Goal: Use online tool/utility: Use online tool/utility

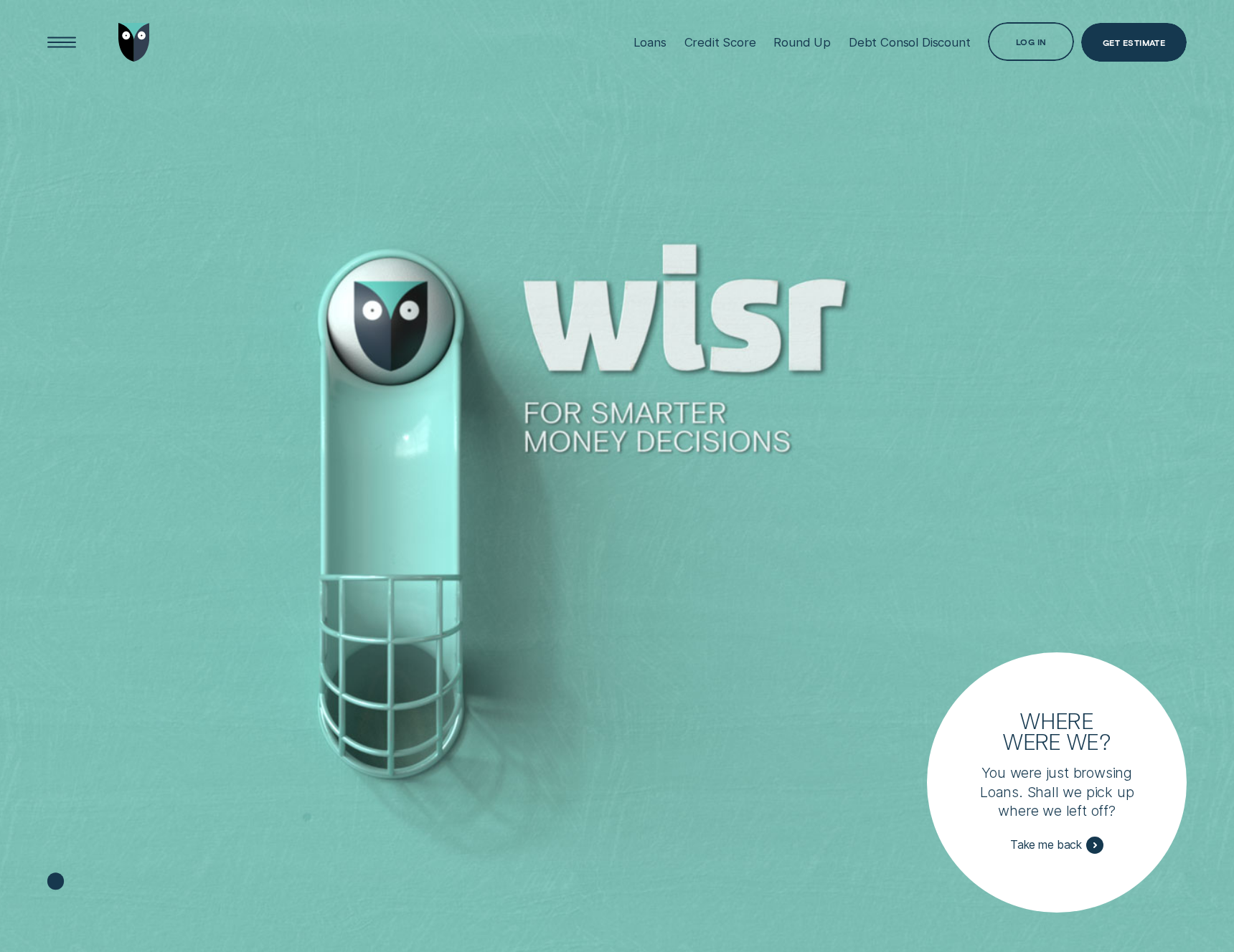
click at [393, 348] on div at bounding box center [617, 476] width 1234 height 953
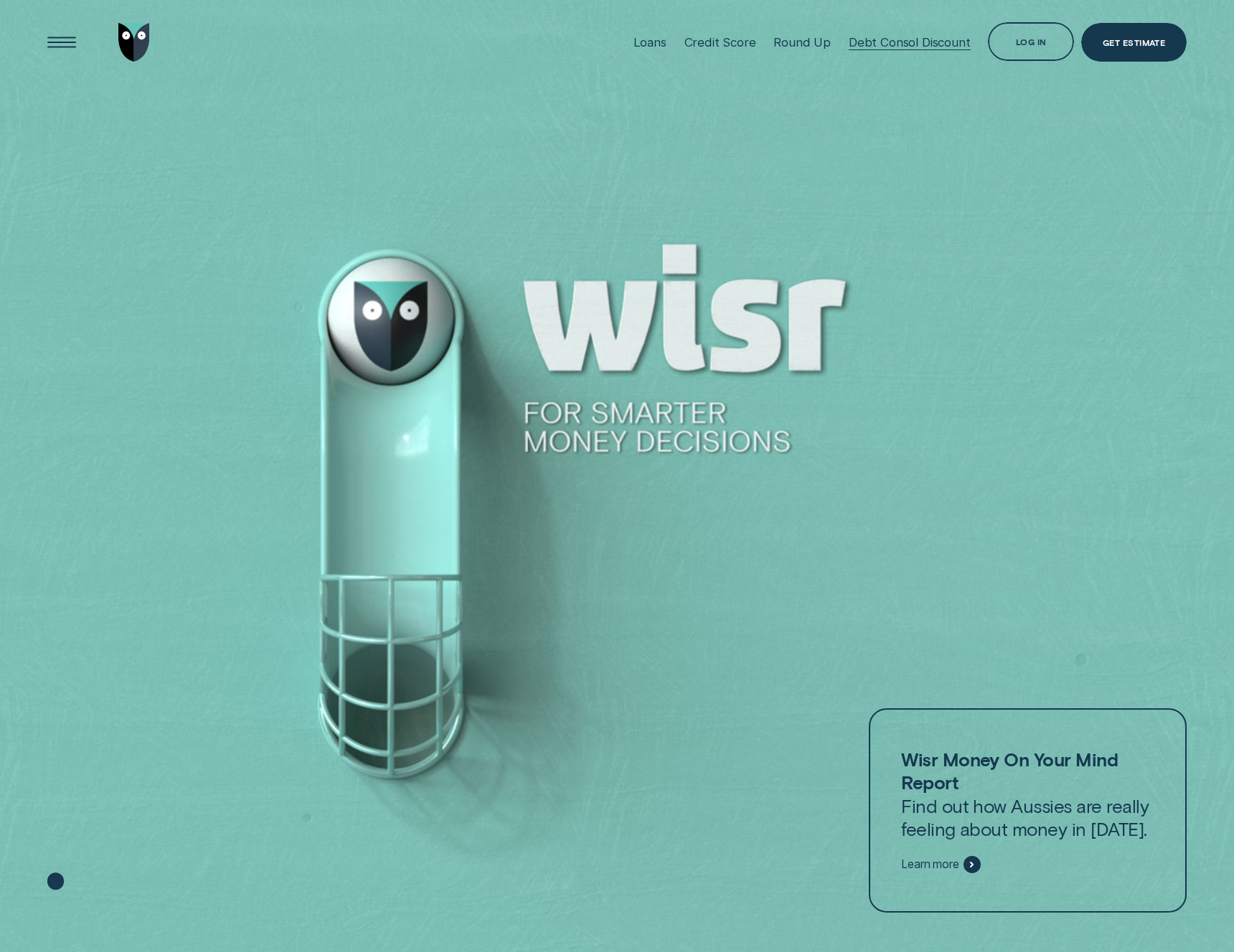
click at [878, 49] on div at bounding box center [909, 49] width 122 height 1
click at [789, 169] on div at bounding box center [617, 476] width 1234 height 953
click at [49, 40] on div "Open Menu" at bounding box center [61, 42] width 55 height 55
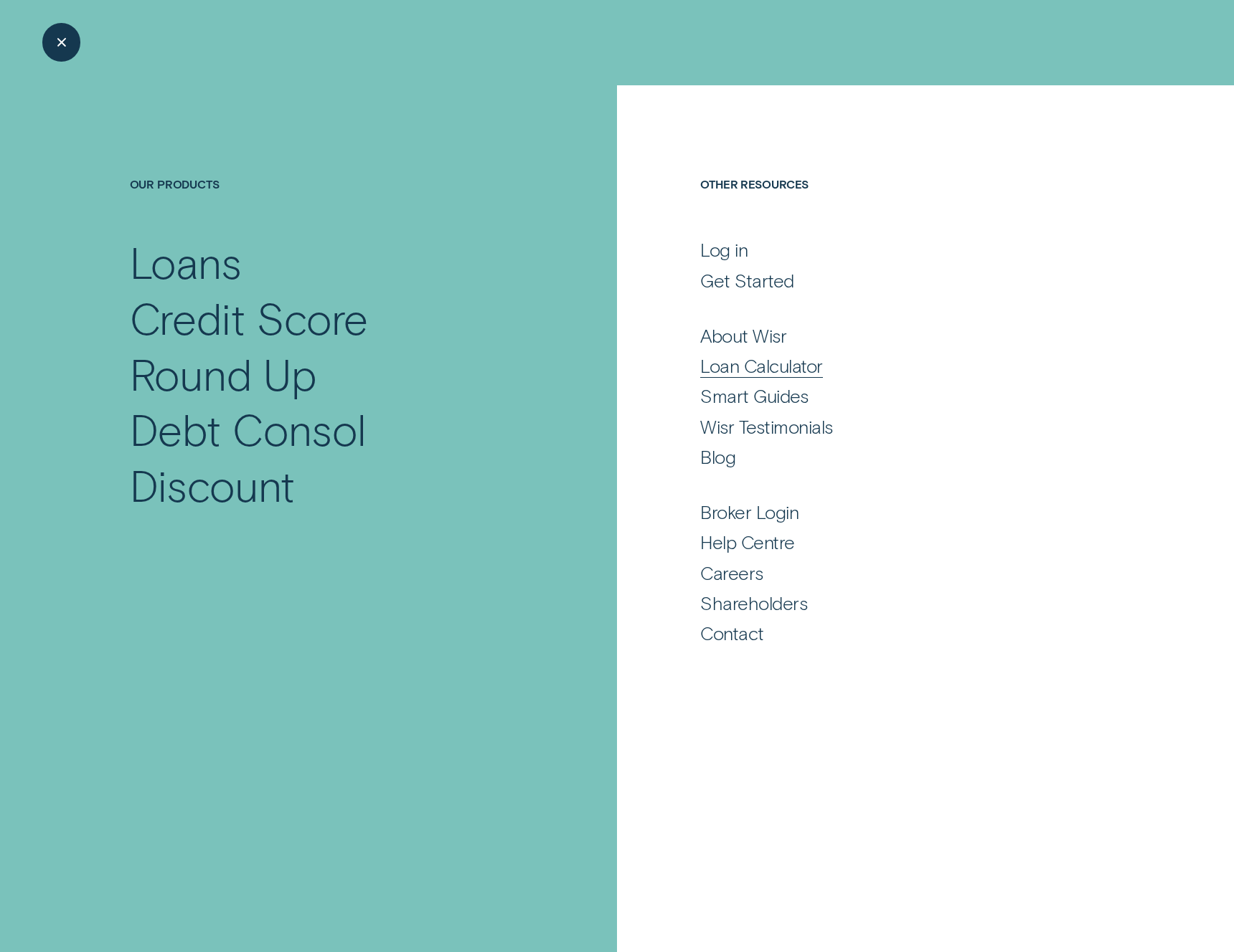
click at [756, 357] on div "Loan Calculator" at bounding box center [761, 366] width 122 height 23
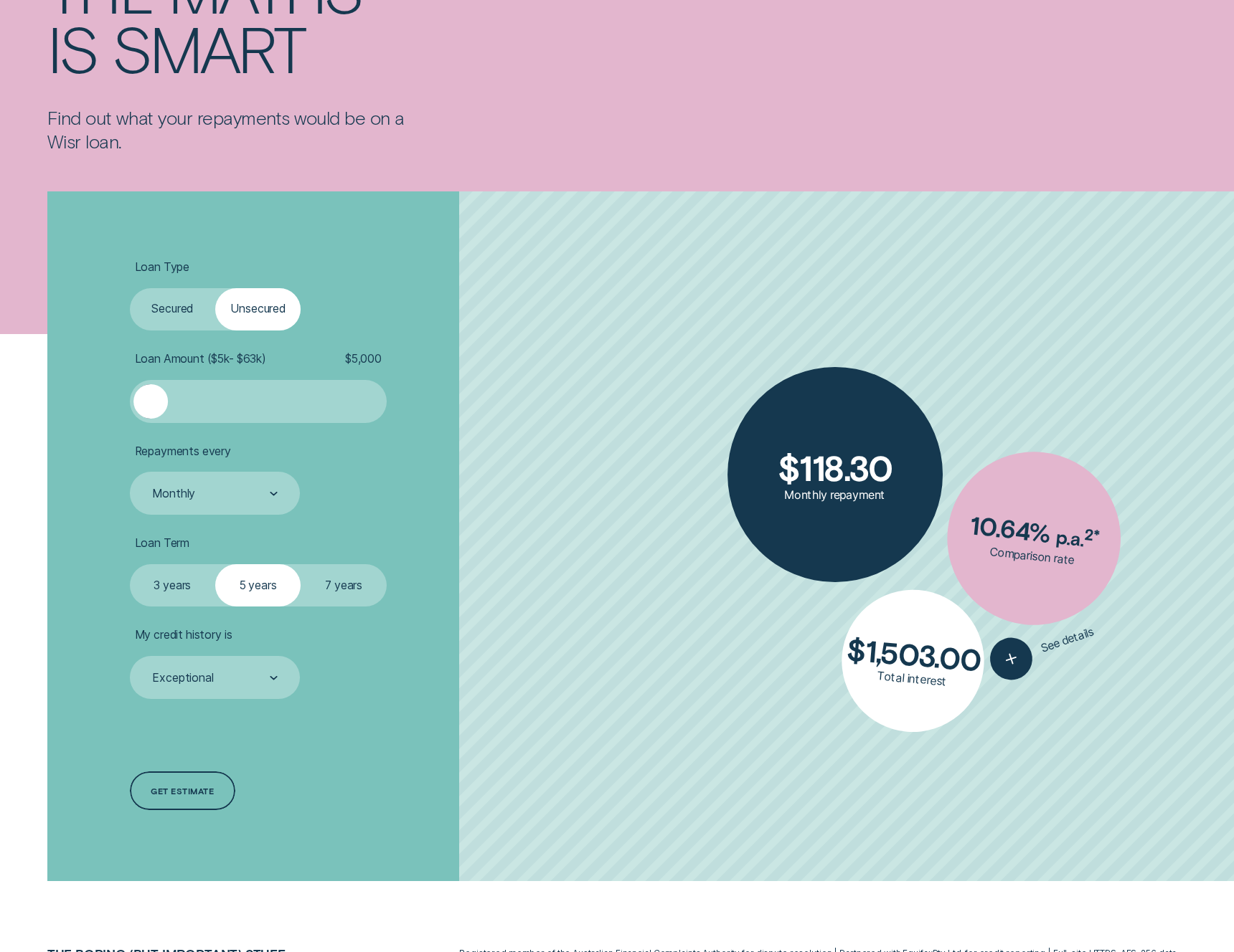
scroll to position [242, 0]
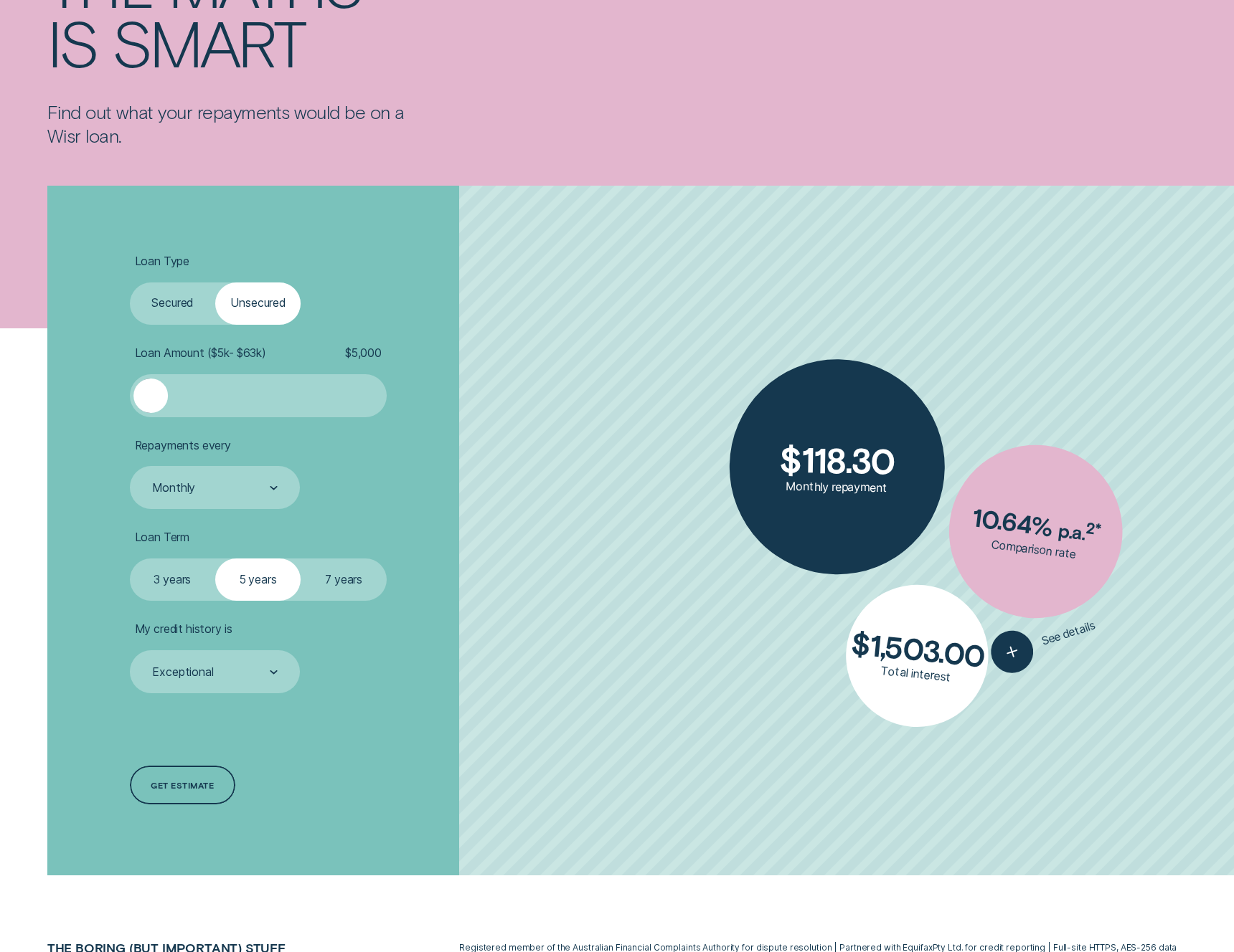
click at [196, 394] on div at bounding box center [258, 395] width 215 height 34
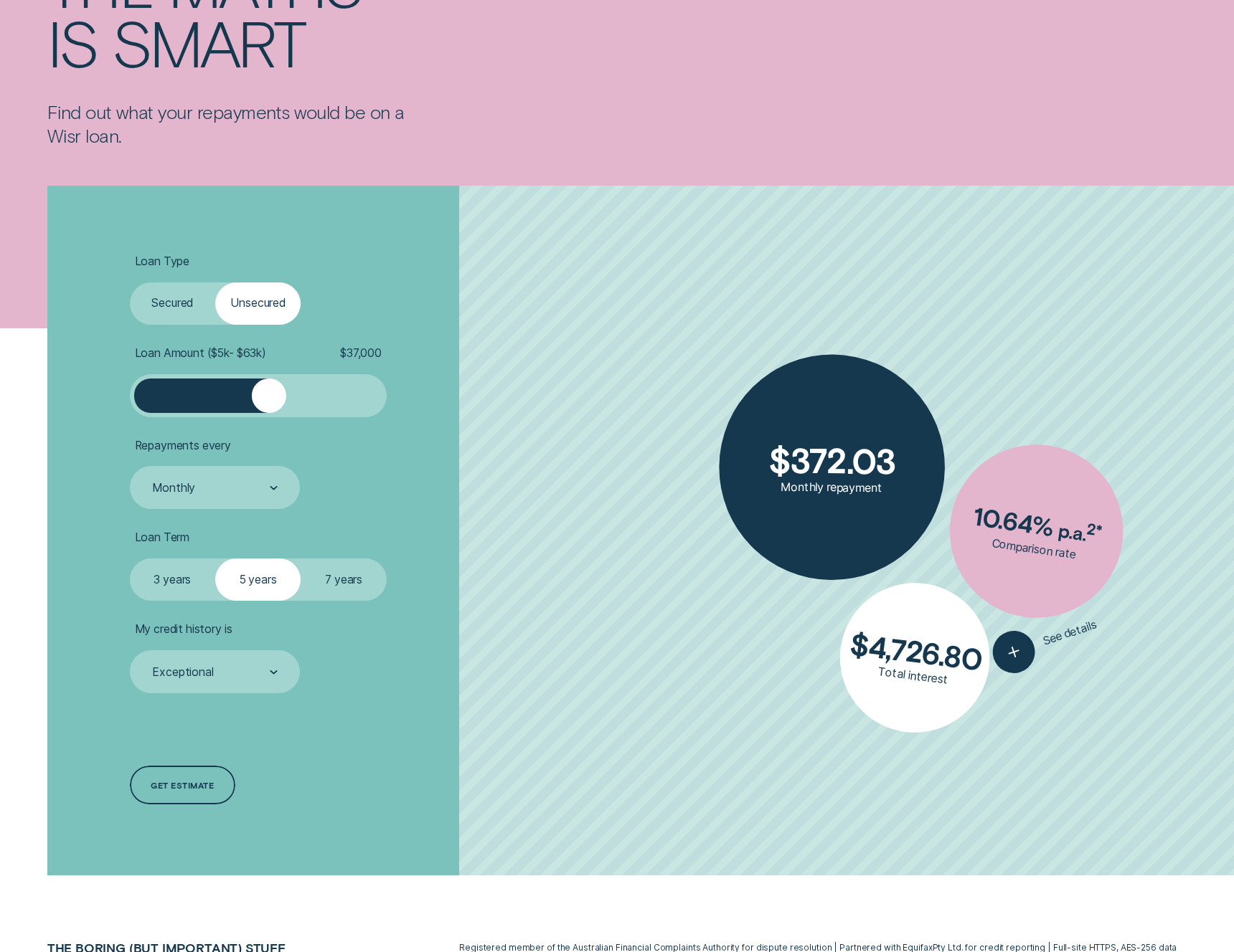
click at [269, 393] on div at bounding box center [258, 395] width 215 height 34
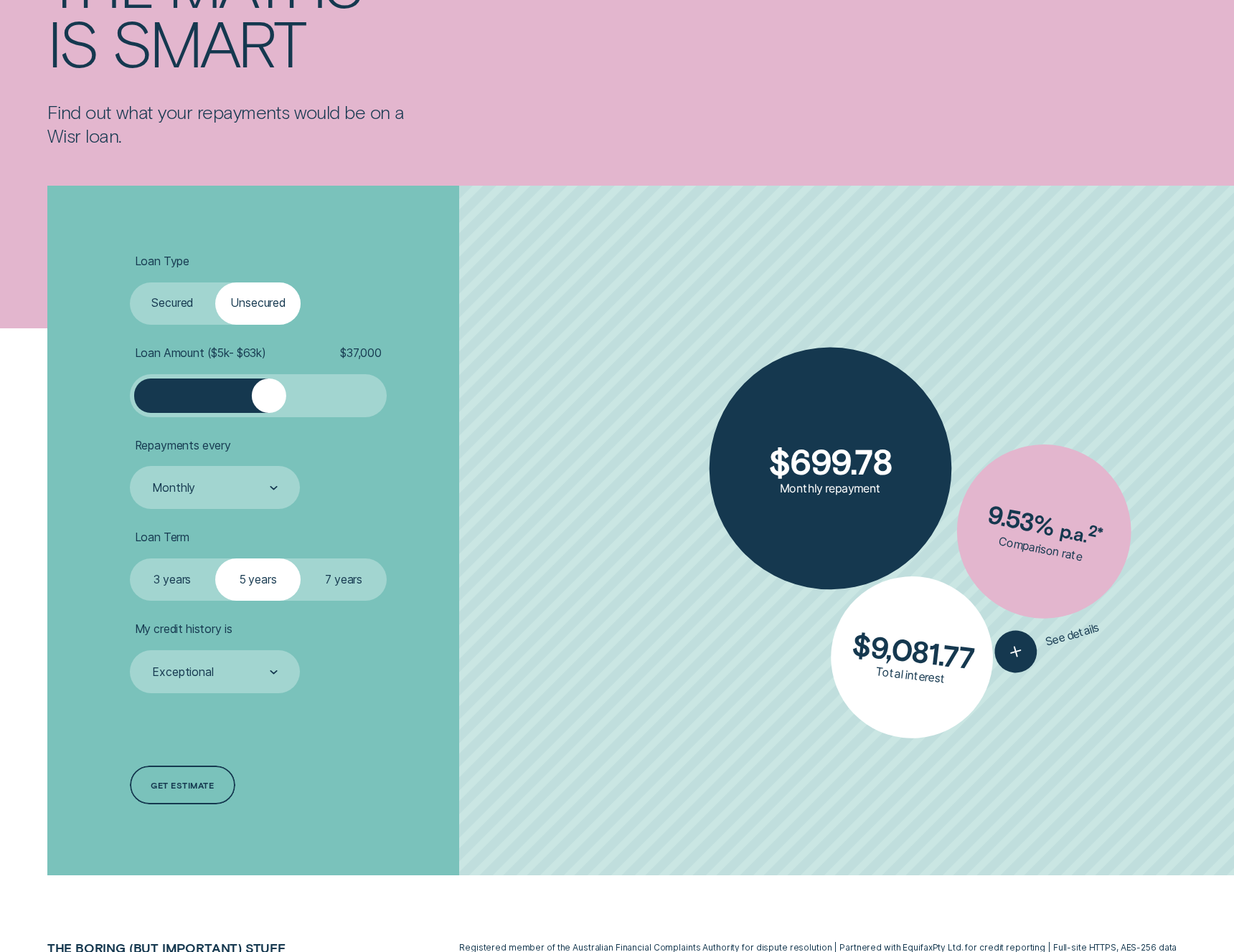
click at [166, 585] on label "3 years" at bounding box center [172, 580] width 85 height 43
click at [130, 559] on input "3 years" at bounding box center [130, 559] width 0 height 0
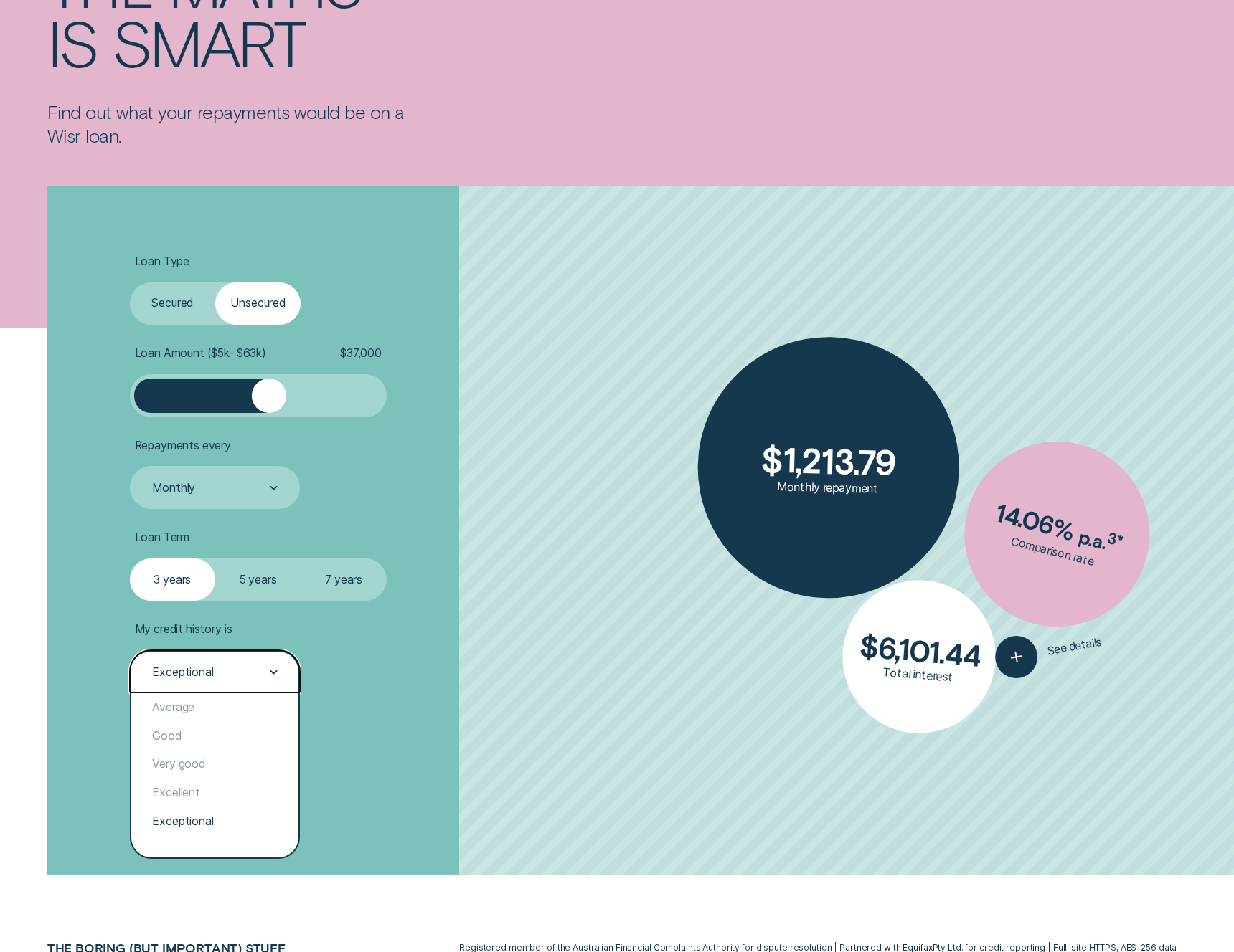
click at [223, 688] on div "Exceptional" at bounding box center [215, 671] width 171 height 43
click at [226, 713] on div "Average" at bounding box center [215, 707] width 168 height 28
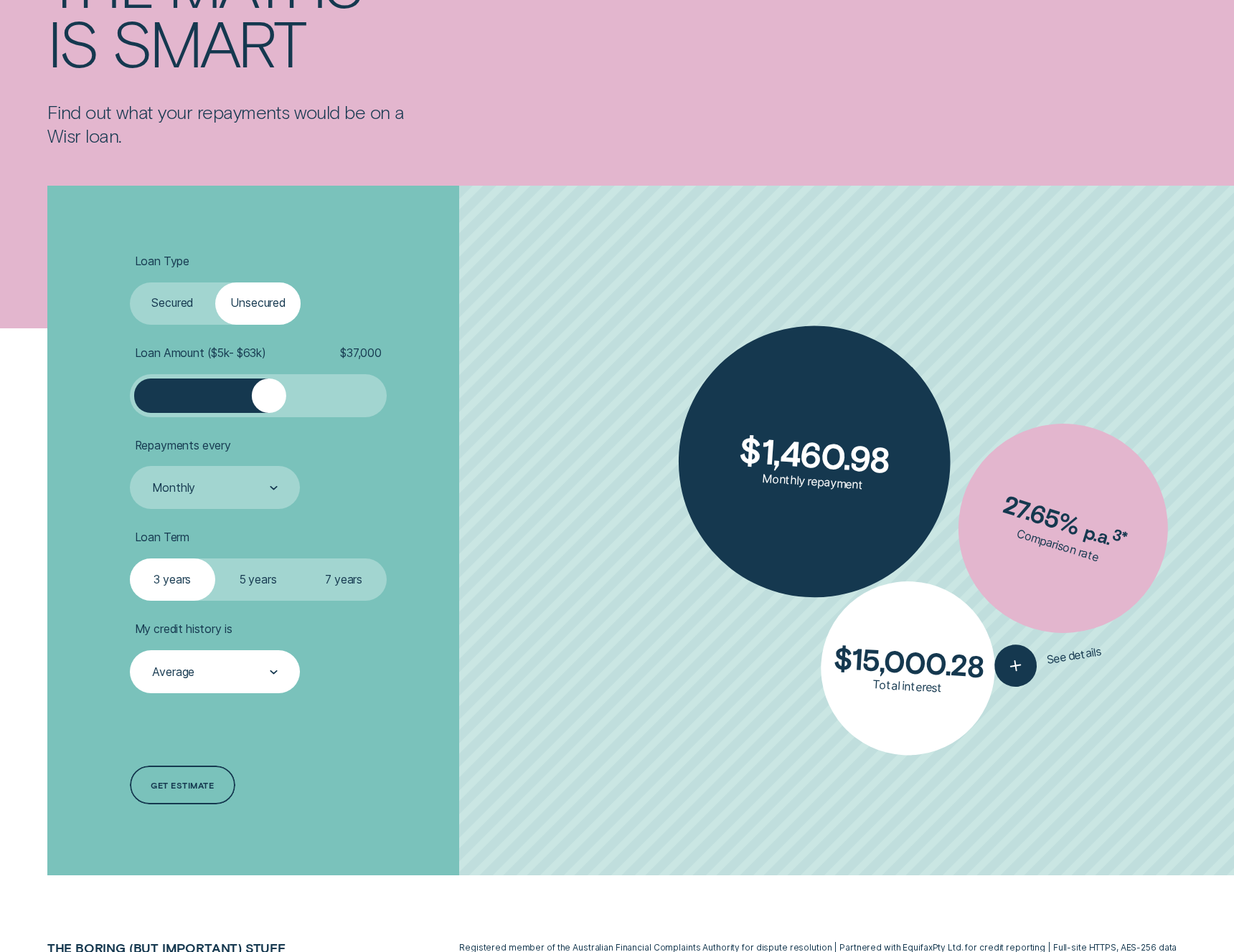
click at [174, 290] on label "Secured" at bounding box center [172, 303] width 85 height 43
click at [130, 282] on input "Secured" at bounding box center [130, 282] width 0 height 0
